Goal: Communication & Community: Participate in discussion

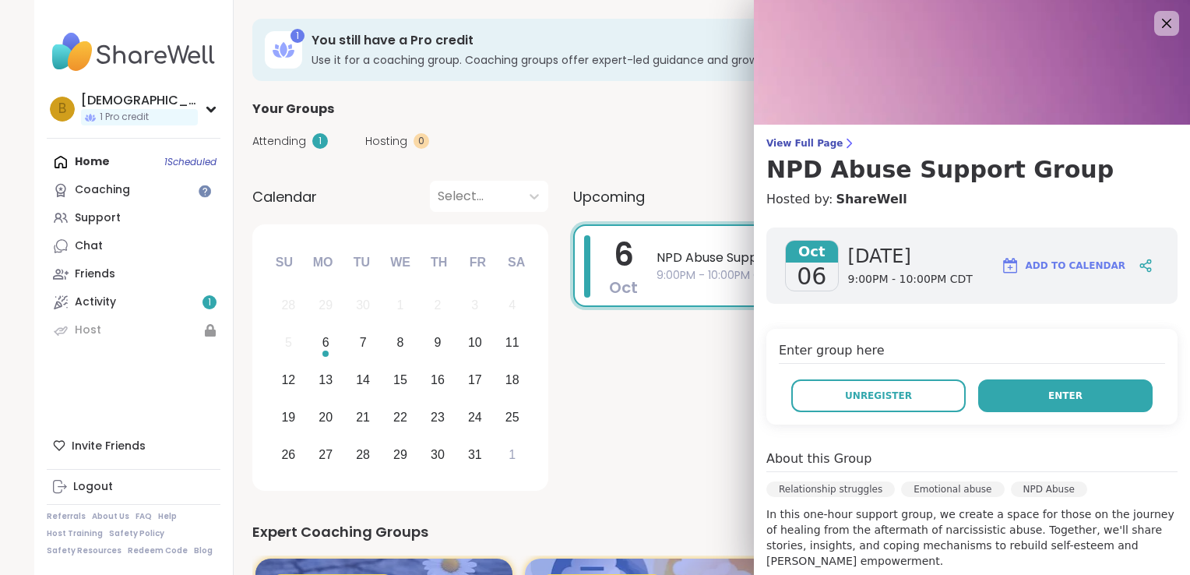
click at [1043, 406] on button "Enter" at bounding box center [1065, 395] width 174 height 33
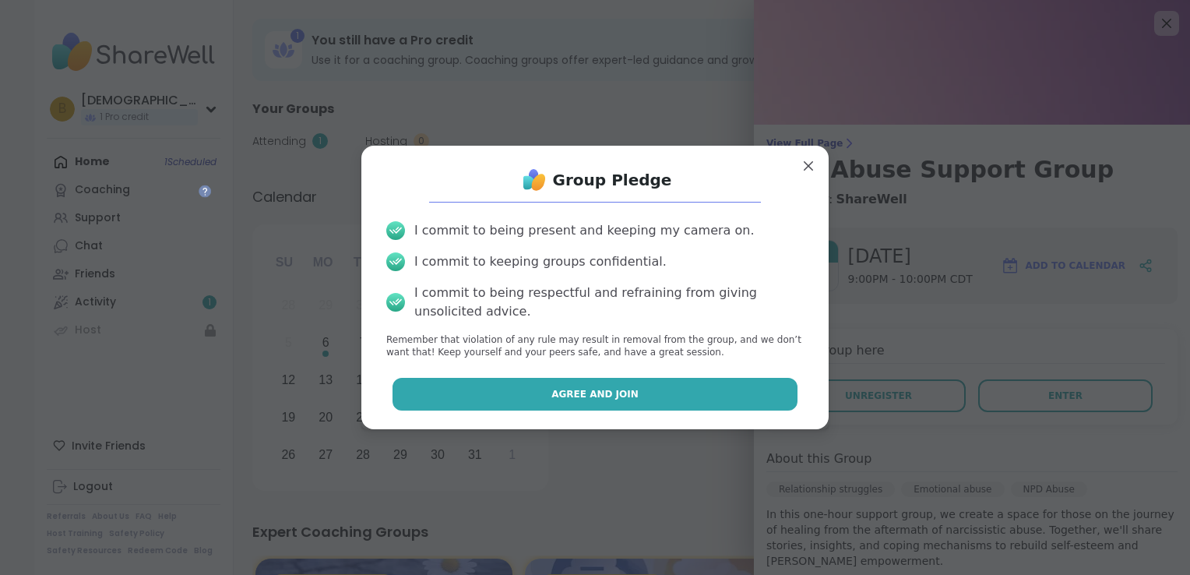
click at [613, 395] on span "Agree and Join" at bounding box center [594, 394] width 87 height 14
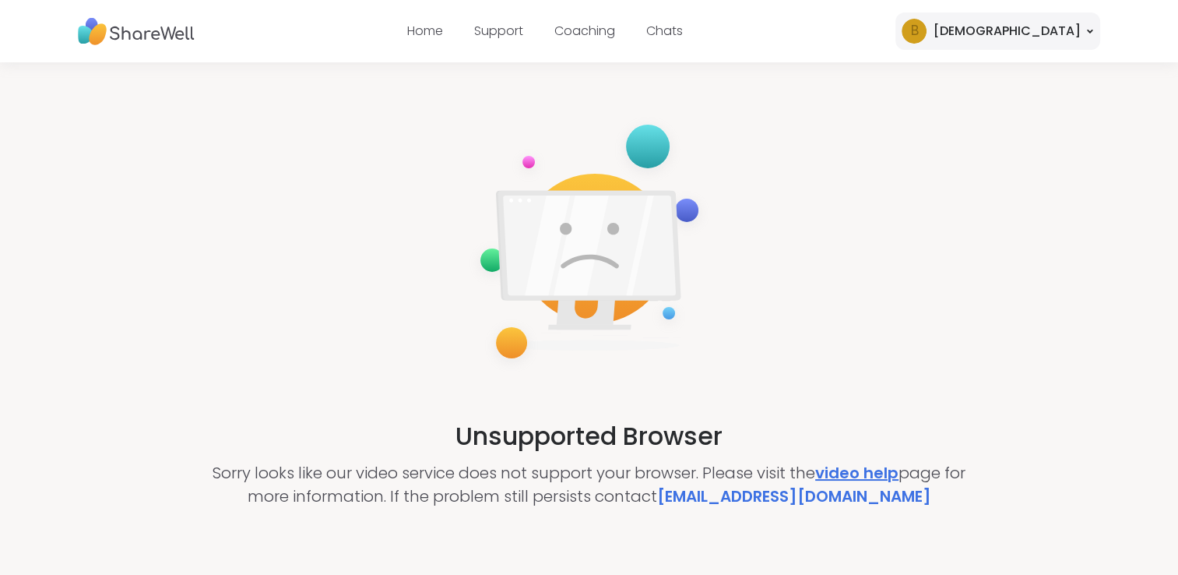
click at [847, 466] on link "video help" at bounding box center [856, 473] width 83 height 22
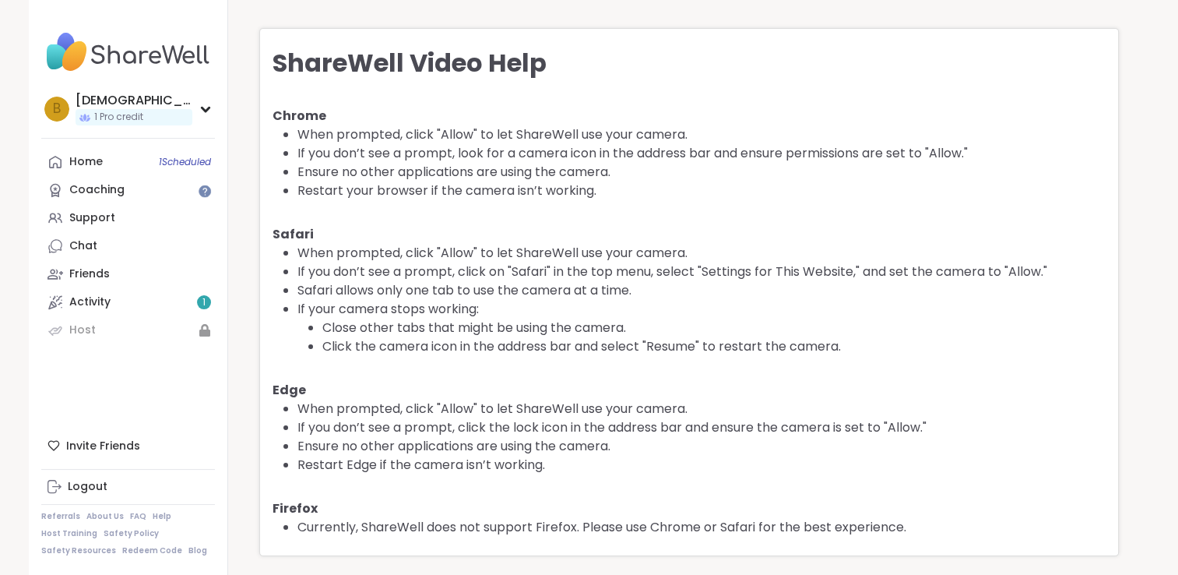
scroll to position [5, 0]
